Goal: Task Accomplishment & Management: Use online tool/utility

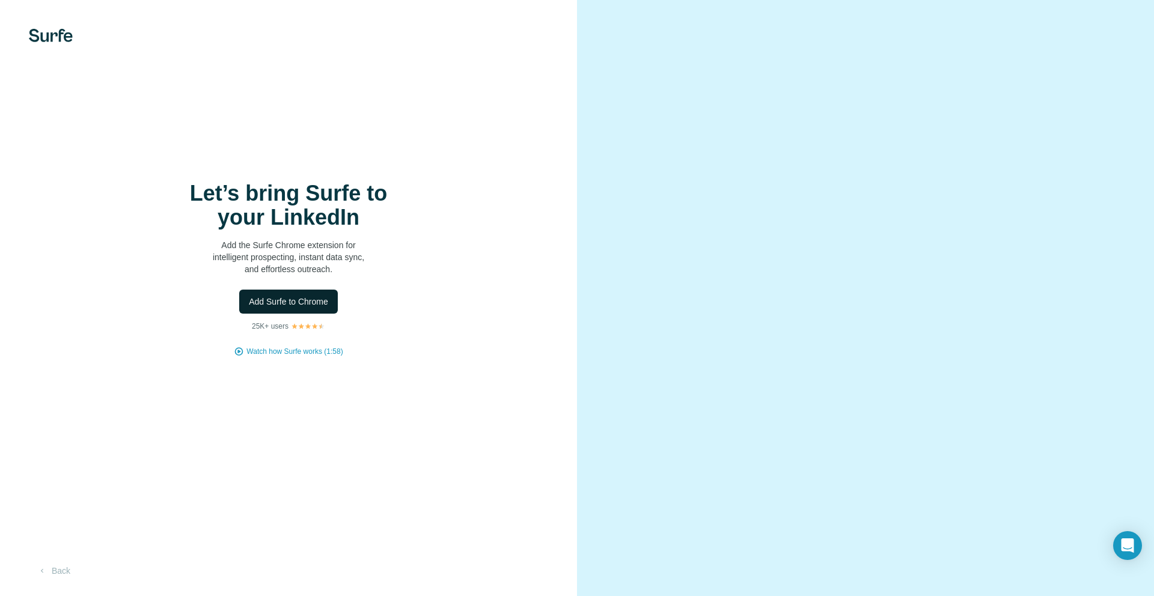
click at [298, 307] on span "Add Surfe to Chrome" at bounding box center [288, 302] width 79 height 12
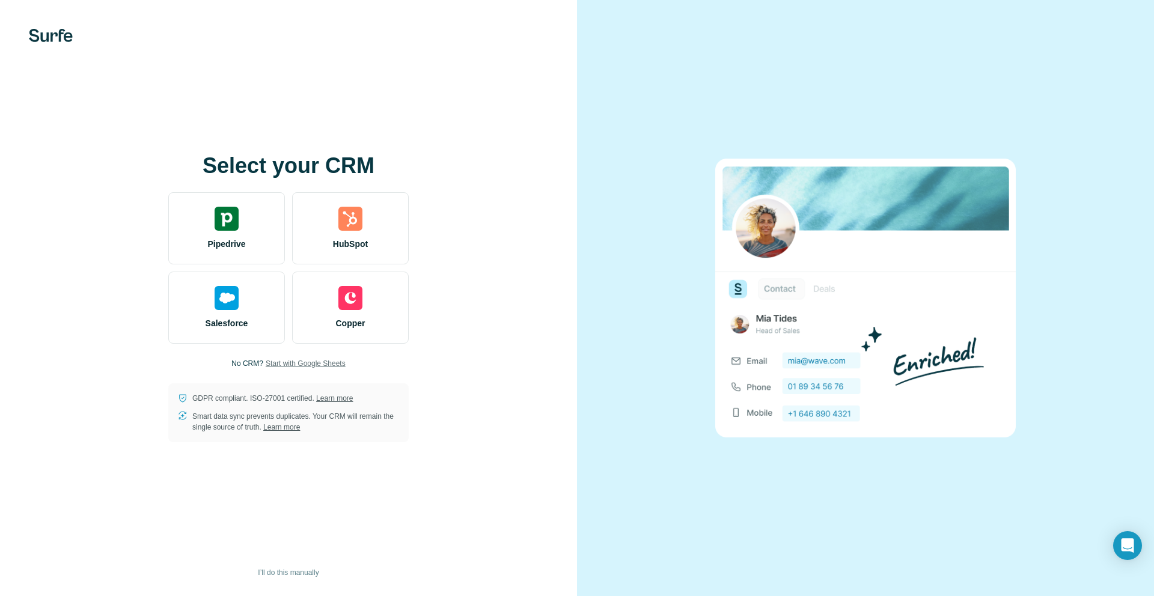
click at [293, 365] on span "Start with Google Sheets" at bounding box center [306, 363] width 80 height 11
click at [895, 16] on div at bounding box center [865, 298] width 577 height 596
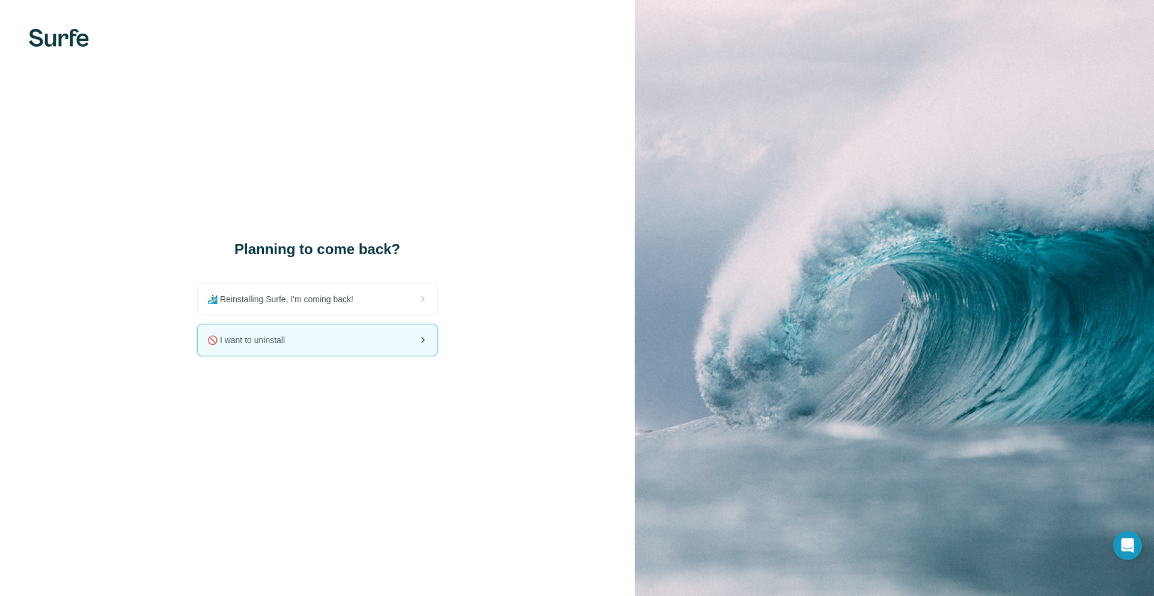
click at [288, 350] on div "🚫 I want to uninstall" at bounding box center [317, 340] width 239 height 31
